Goal: Information Seeking & Learning: Learn about a topic

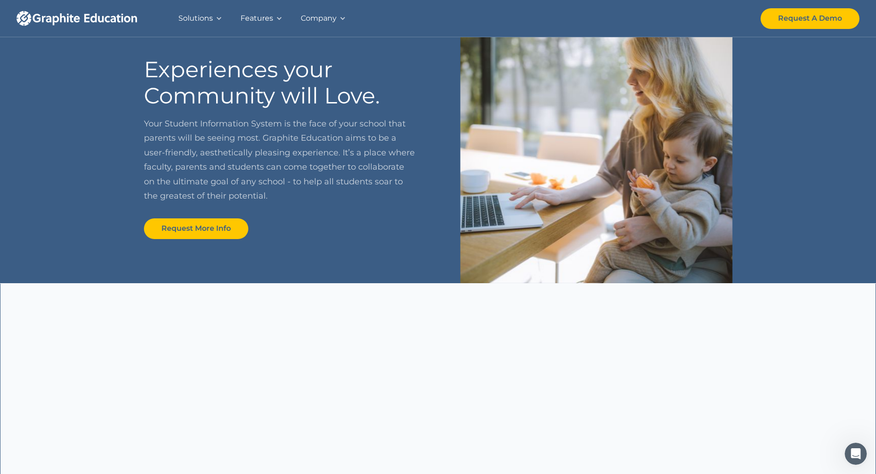
scroll to position [506, 0]
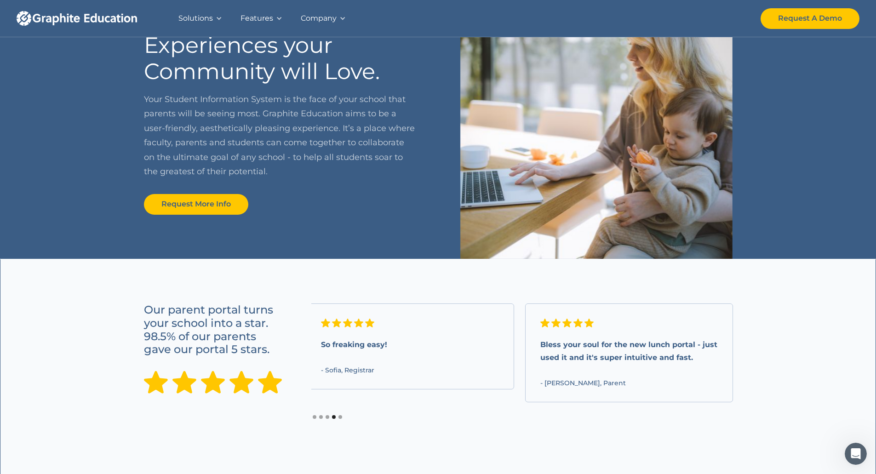
click at [206, 17] on div "Solutions" at bounding box center [195, 18] width 34 height 13
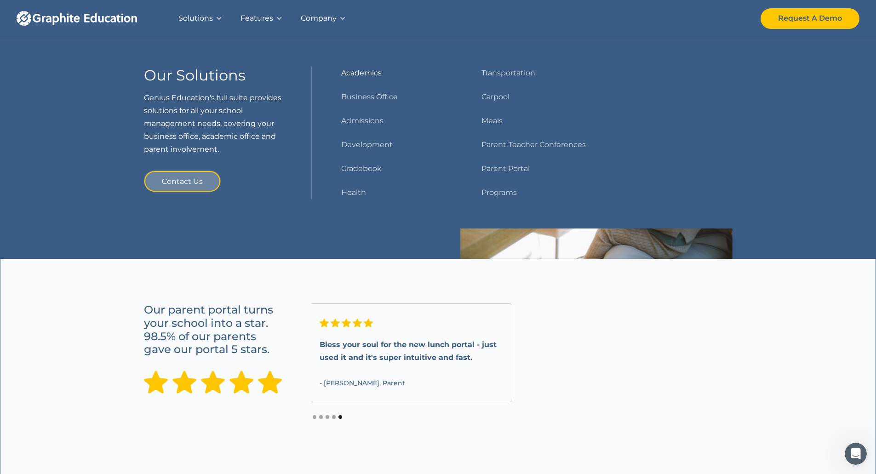
click at [354, 70] on link "Academics" at bounding box center [361, 73] width 40 height 13
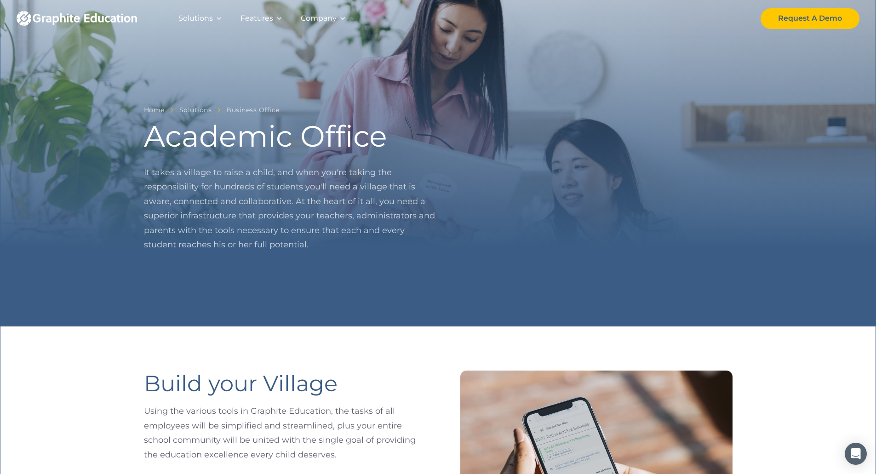
click at [263, 16] on div "Features" at bounding box center [257, 18] width 33 height 13
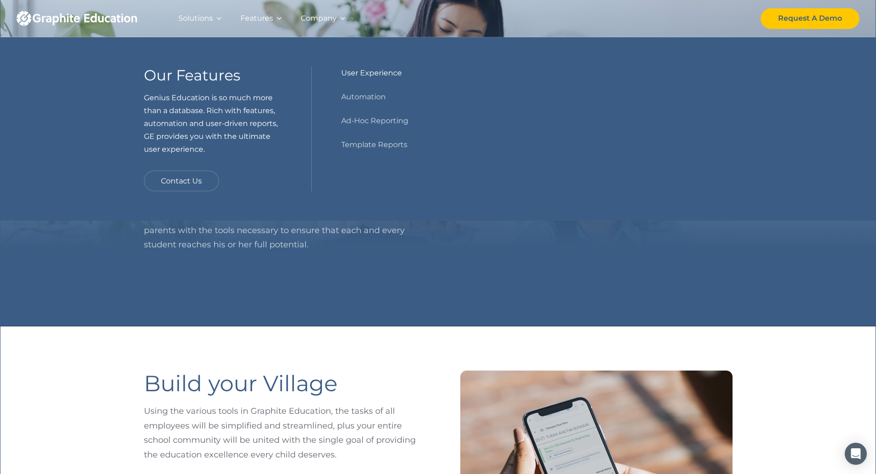
click at [367, 74] on link "User Experience" at bounding box center [371, 73] width 61 height 13
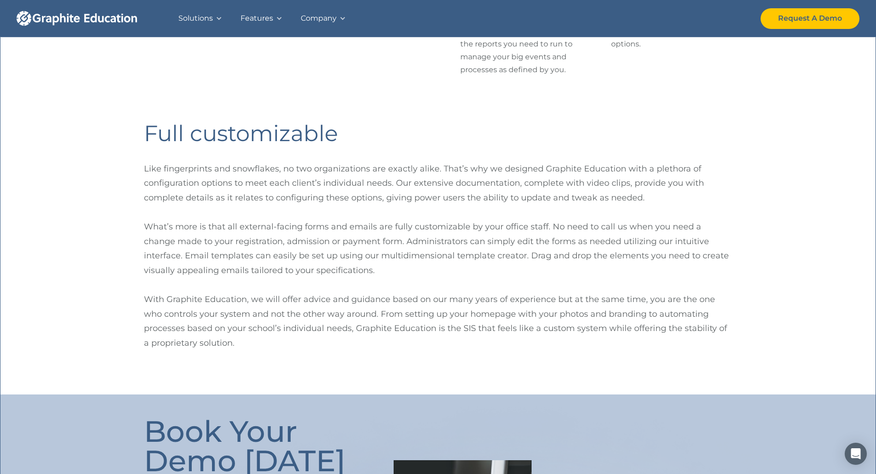
scroll to position [368, 0]
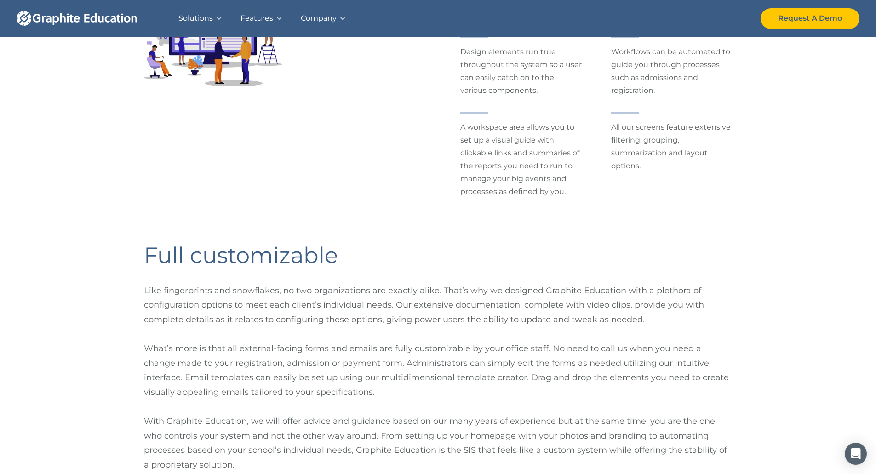
click at [195, 17] on div "Solutions" at bounding box center [195, 18] width 34 height 13
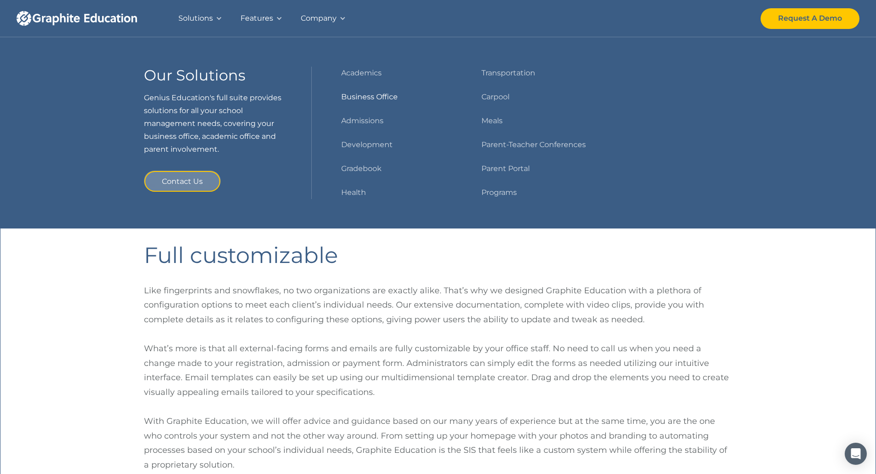
click at [364, 94] on link "Business Office" at bounding box center [369, 97] width 57 height 13
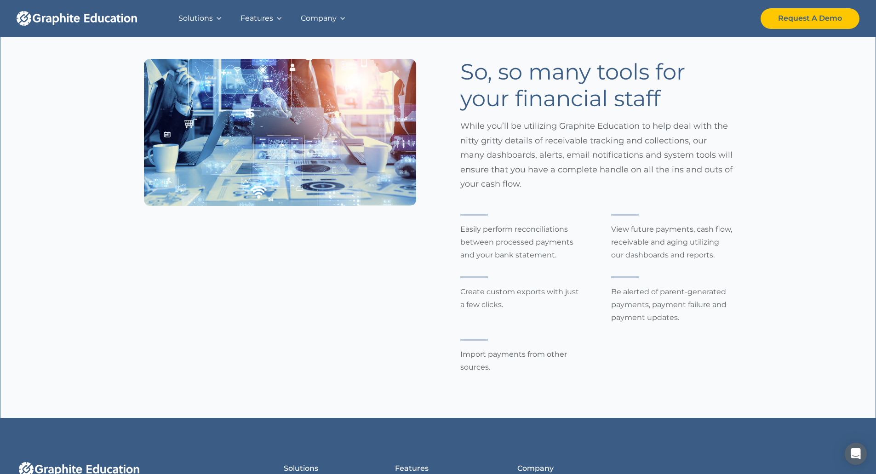
scroll to position [2345, 0]
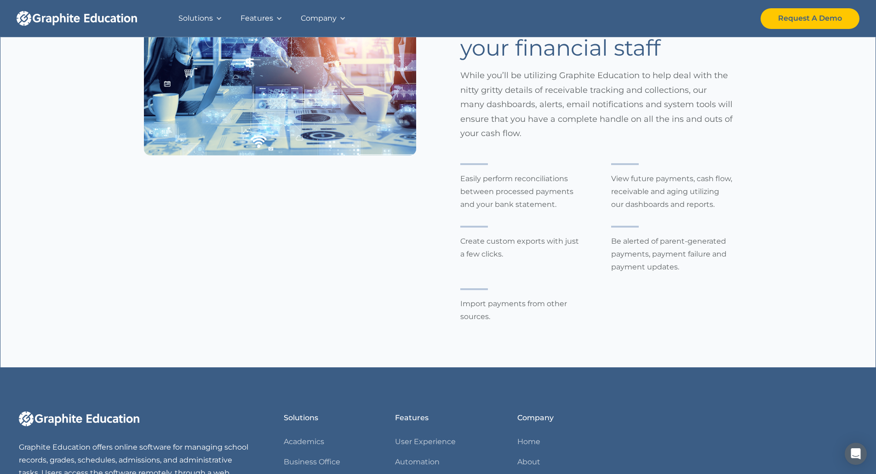
click at [190, 15] on div "Solutions" at bounding box center [195, 18] width 34 height 13
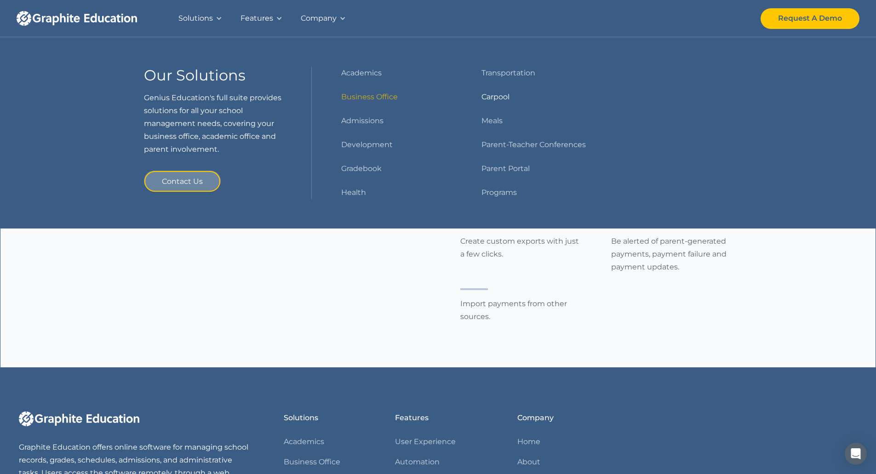
click at [495, 97] on link "Carpool" at bounding box center [495, 97] width 28 height 13
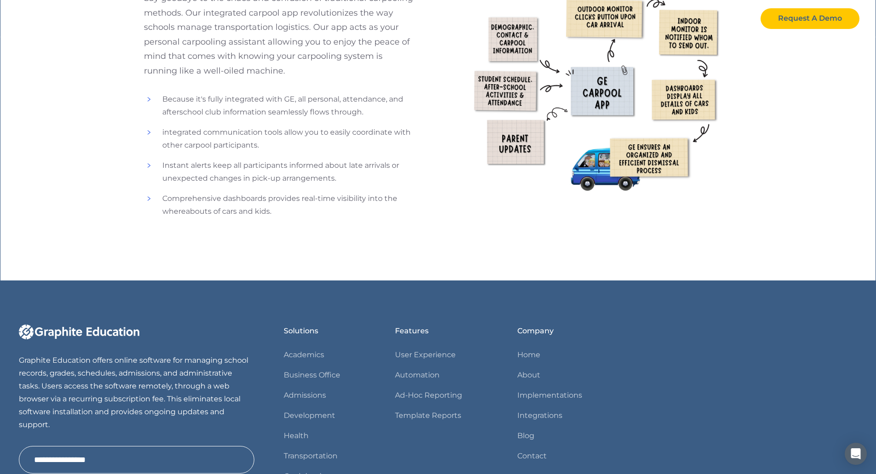
scroll to position [304, 0]
